Goal: Transaction & Acquisition: Purchase product/service

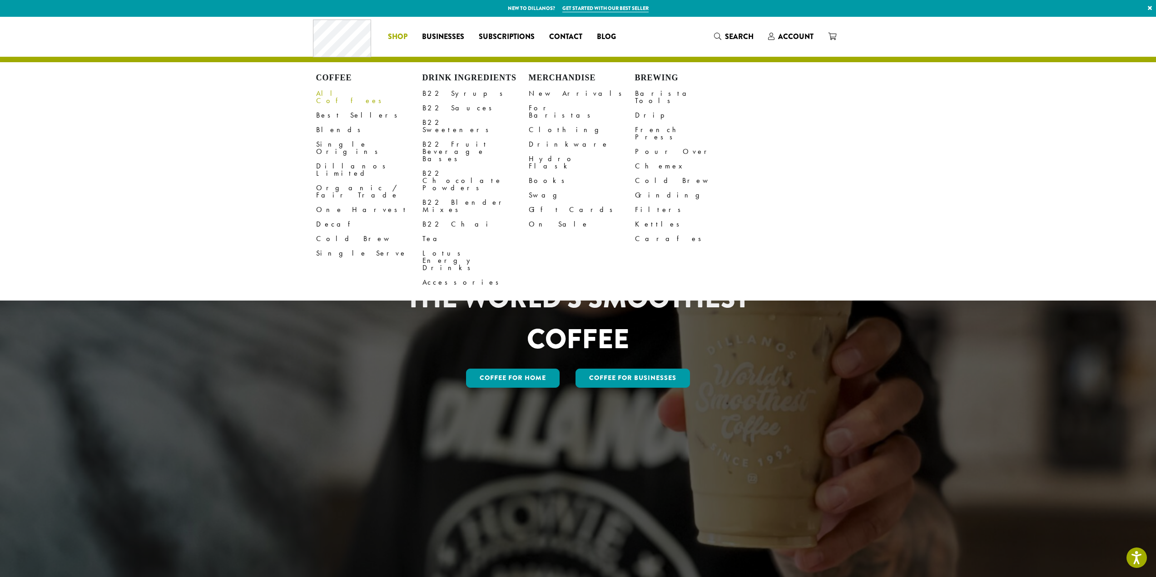
click at [340, 92] on link "All Coffees" at bounding box center [369, 97] width 106 height 22
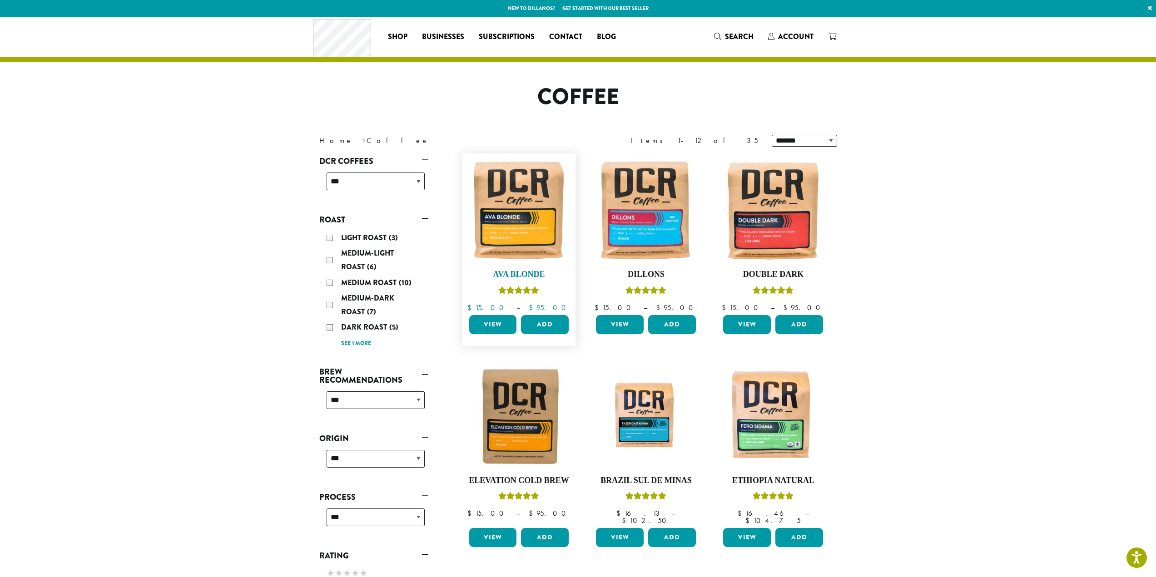
drag, startPoint x: 497, startPoint y: 206, endPoint x: 510, endPoint y: 207, distance: 13.2
click at [497, 206] on img at bounding box center [518, 210] width 104 height 104
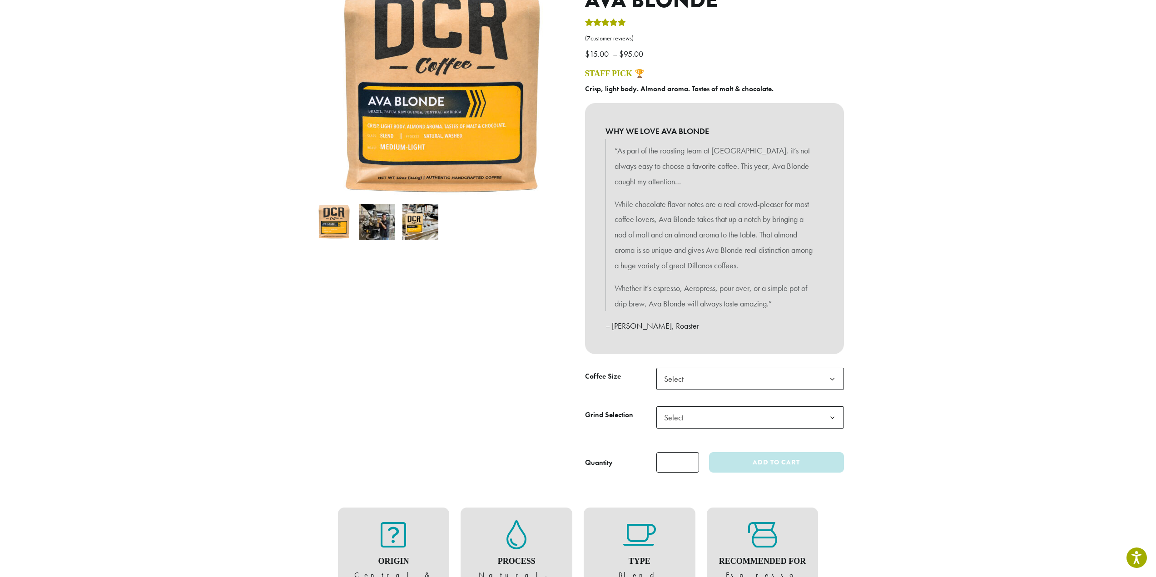
scroll to position [136, 0]
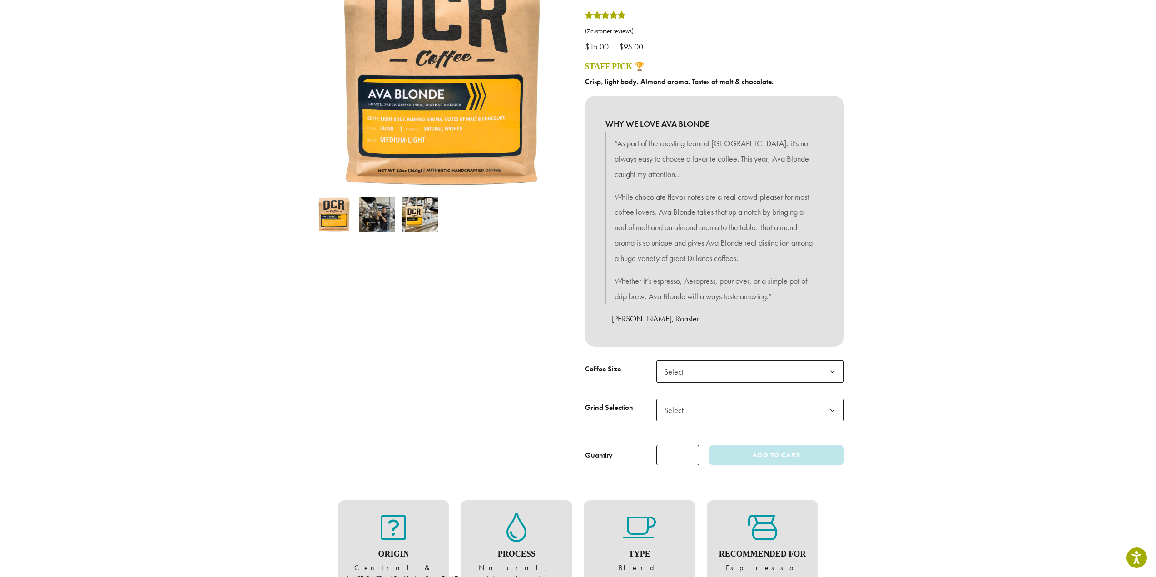
click at [682, 362] on span "Select" at bounding box center [750, 372] width 188 height 22
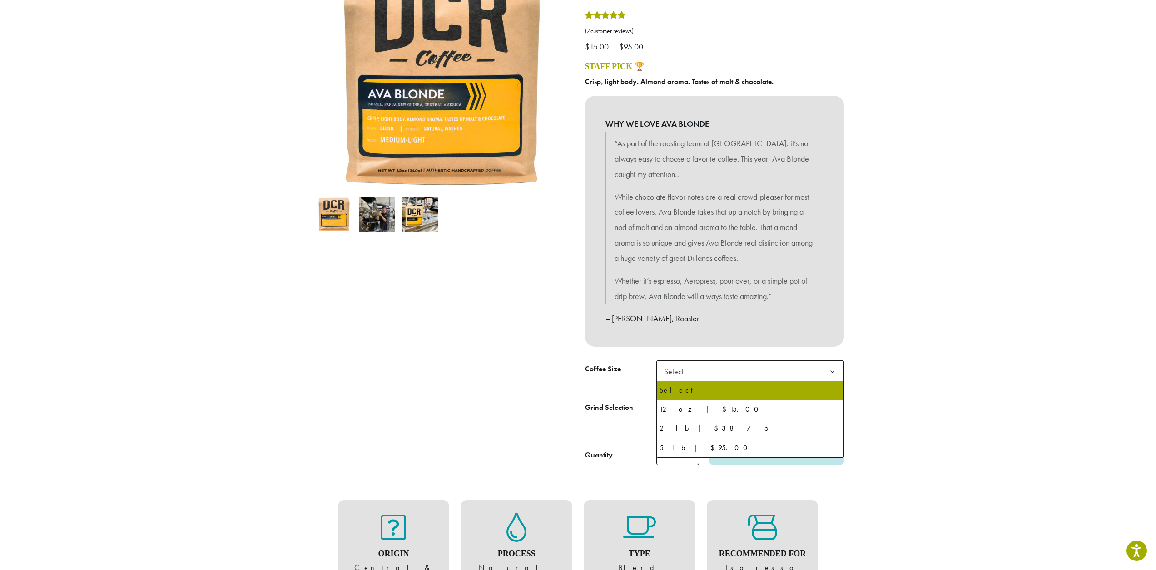
click at [682, 362] on span "Select" at bounding box center [750, 372] width 188 height 22
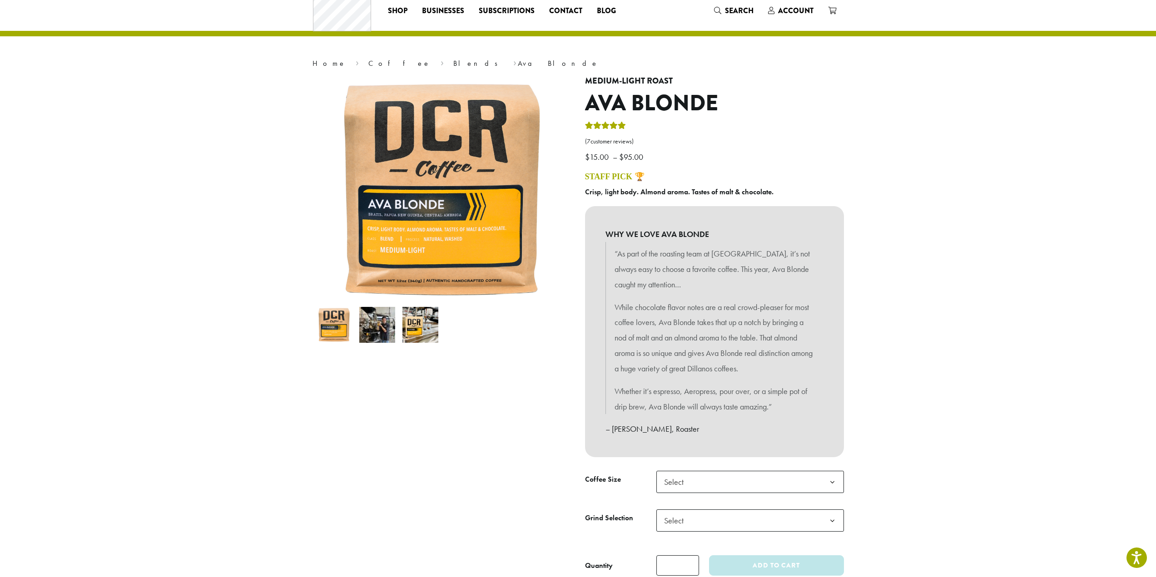
scroll to position [0, 0]
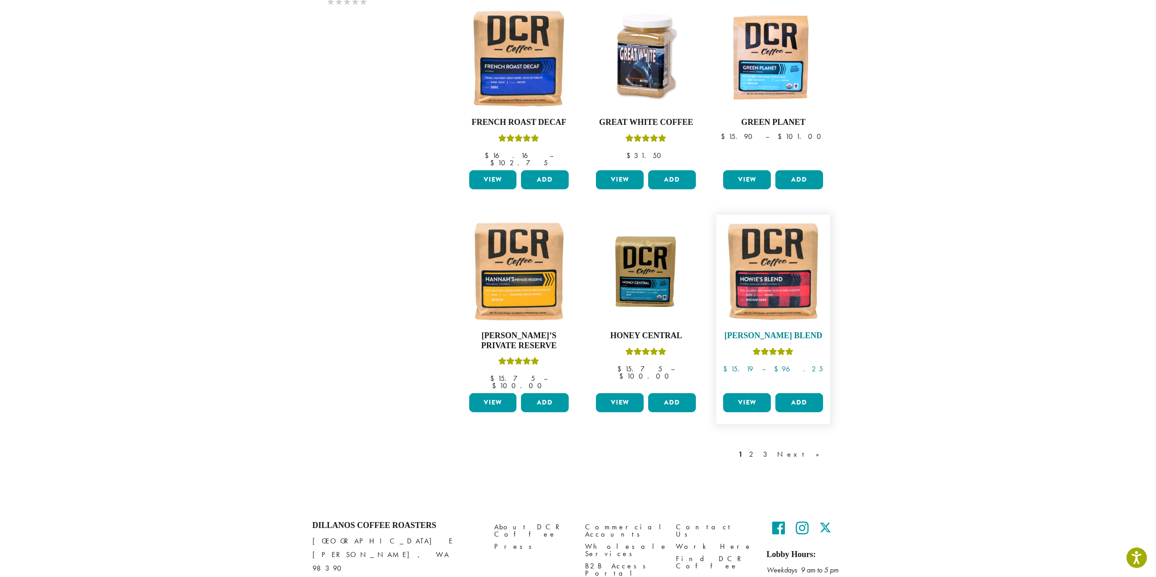
scroll to position [595, 0]
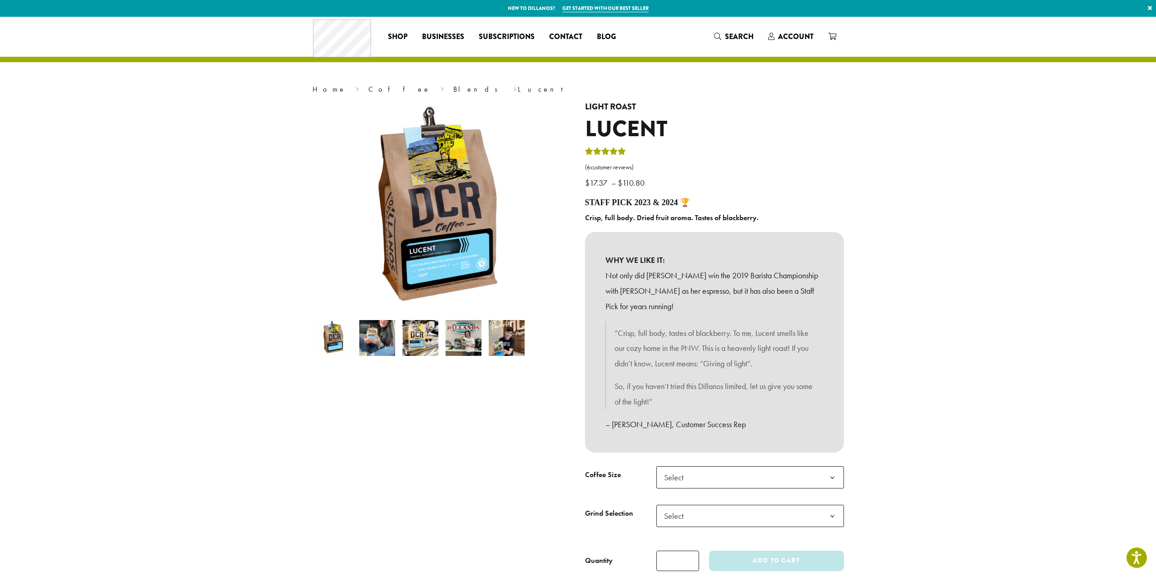
click at [686, 471] on span "Select" at bounding box center [750, 477] width 188 height 22
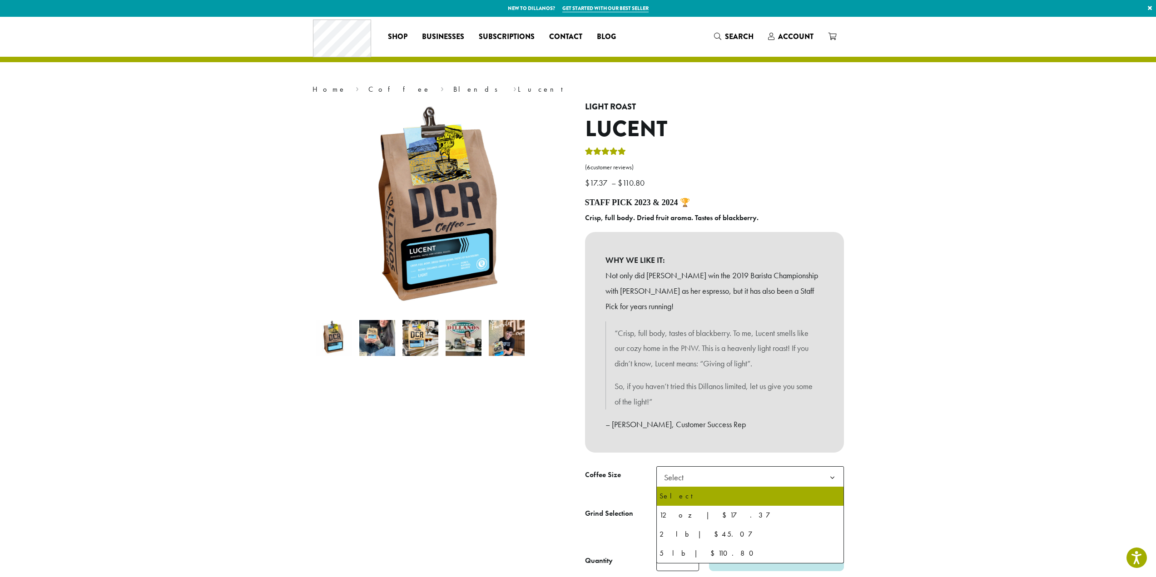
click at [689, 473] on span "Select" at bounding box center [676, 478] width 32 height 18
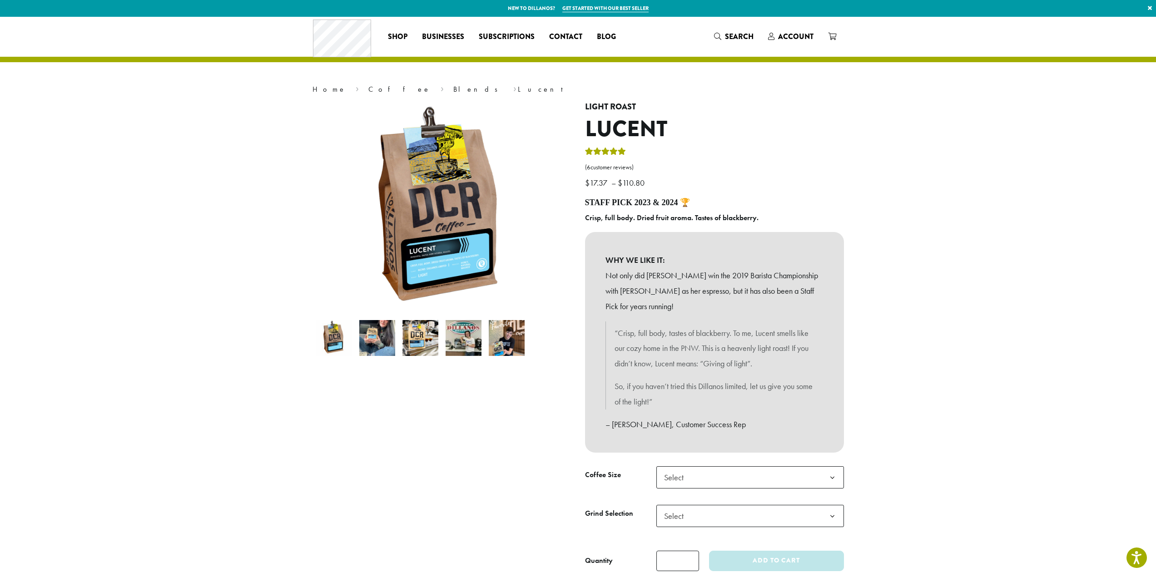
click at [689, 473] on span "Select" at bounding box center [676, 478] width 32 height 18
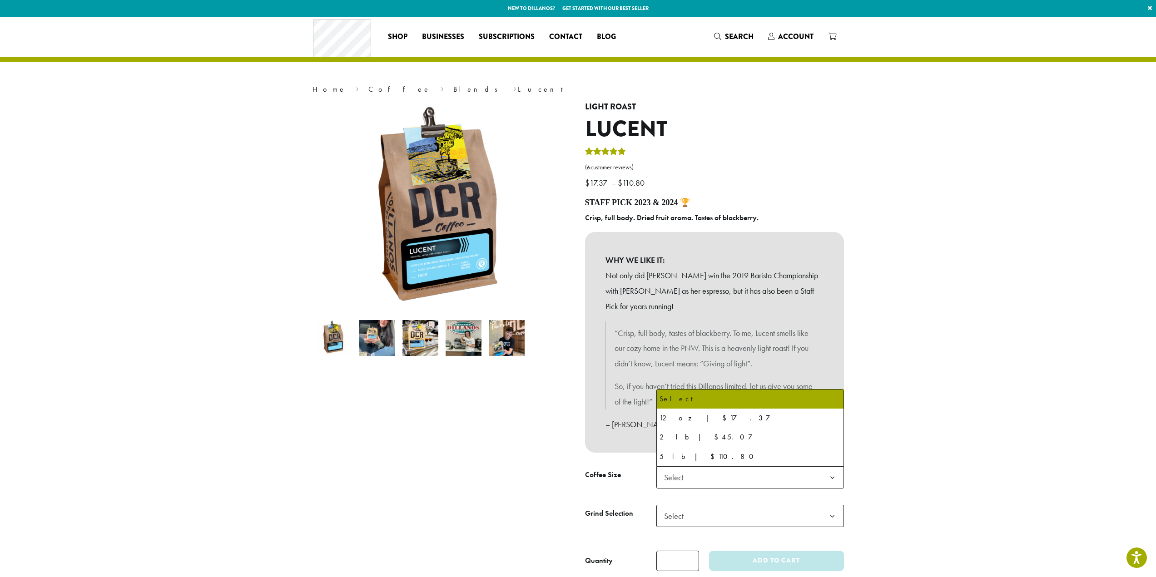
click at [687, 473] on span "Select" at bounding box center [676, 478] width 32 height 18
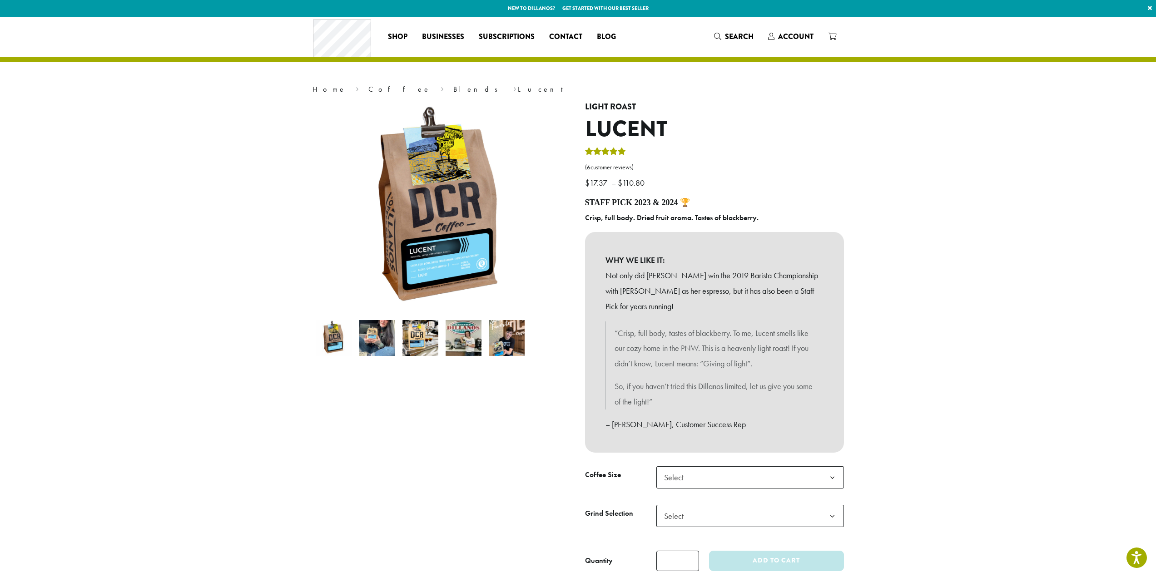
click at [379, 337] on img at bounding box center [377, 338] width 36 height 36
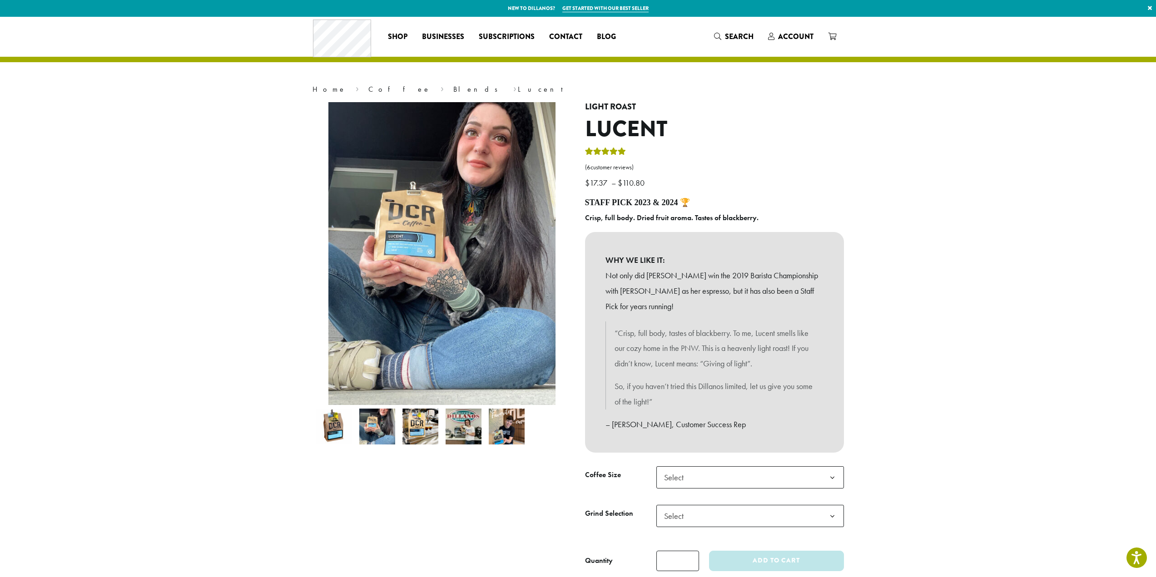
click at [421, 415] on img at bounding box center [420, 427] width 36 height 36
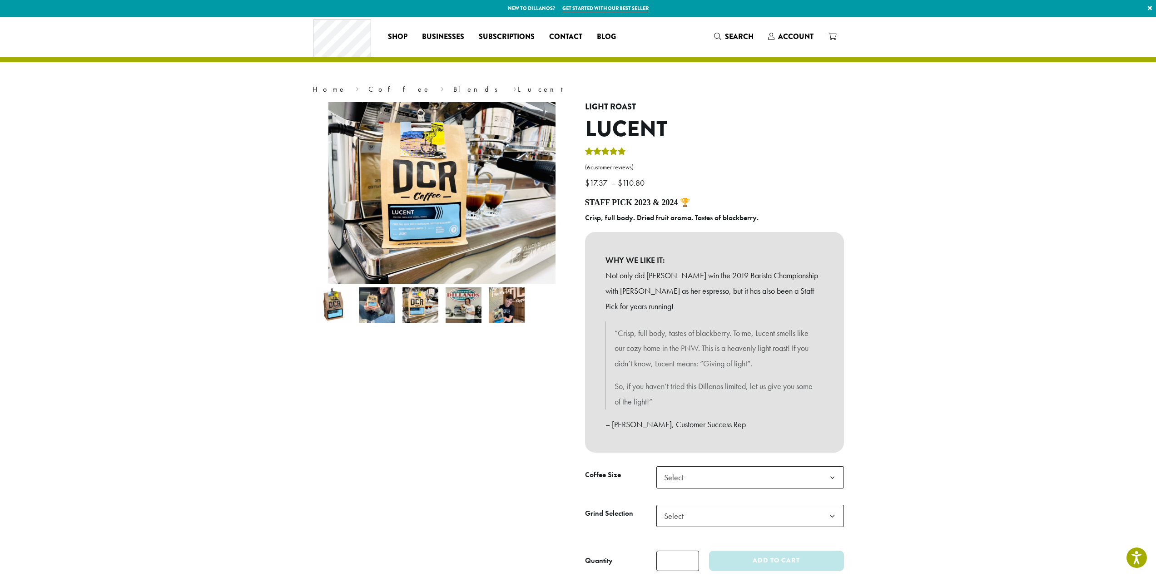
click at [385, 323] on li at bounding box center [377, 305] width 43 height 43
click at [384, 317] on img at bounding box center [377, 305] width 36 height 36
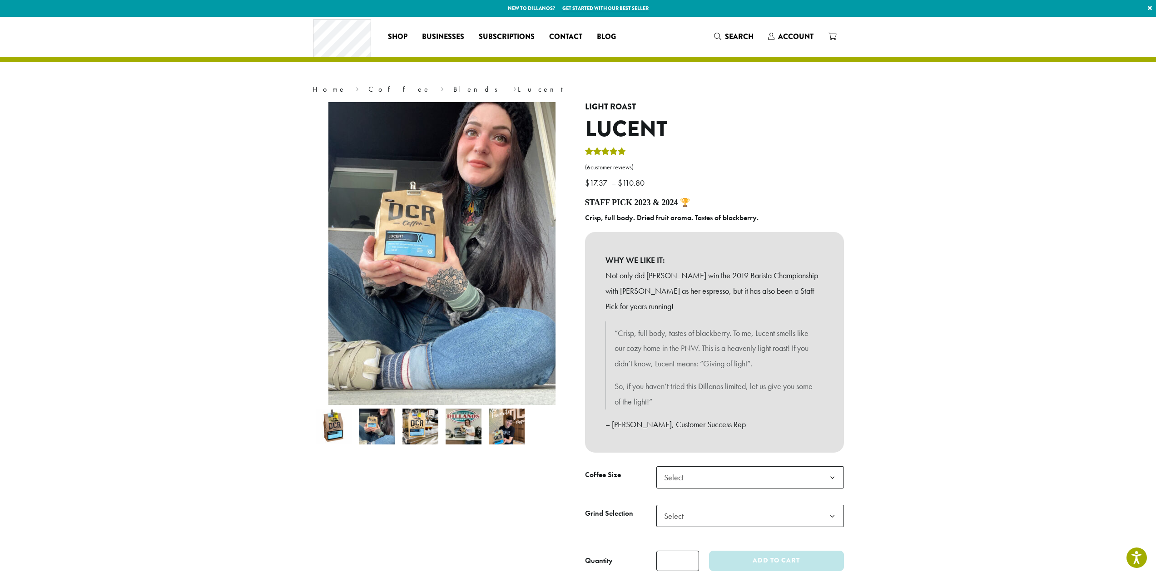
click at [467, 427] on img at bounding box center [463, 427] width 36 height 36
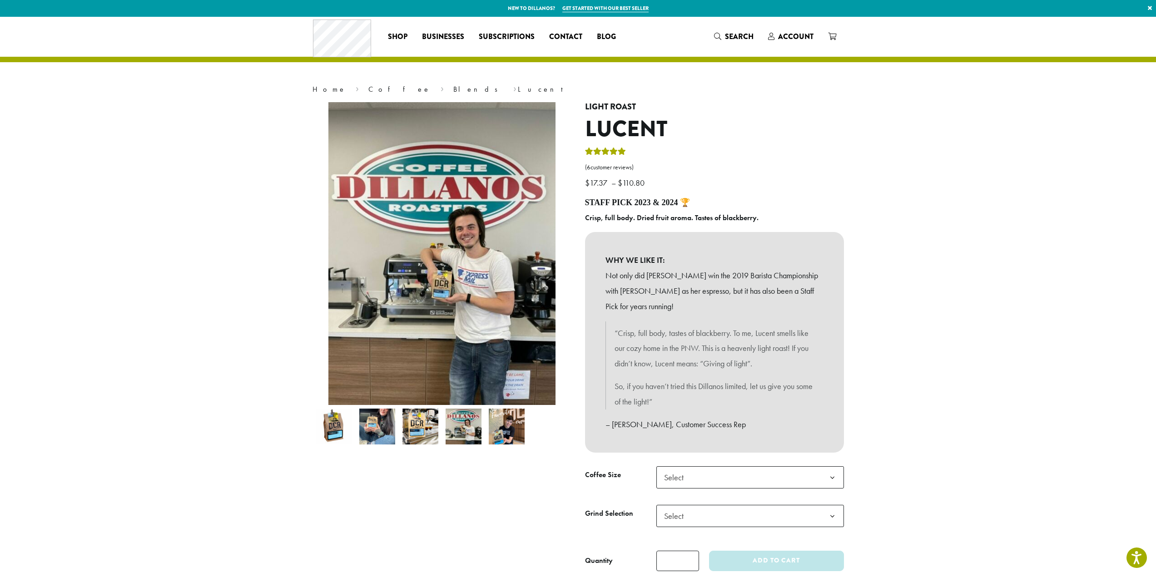
click at [503, 425] on img at bounding box center [507, 427] width 36 height 36
